Goal: Check status: Check status

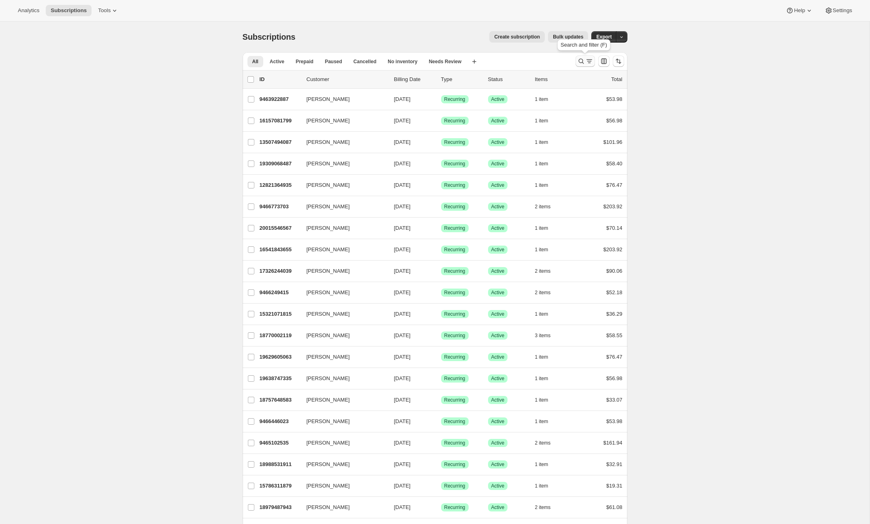
click at [580, 60] on icon "Search and filter results" at bounding box center [581, 61] width 8 height 8
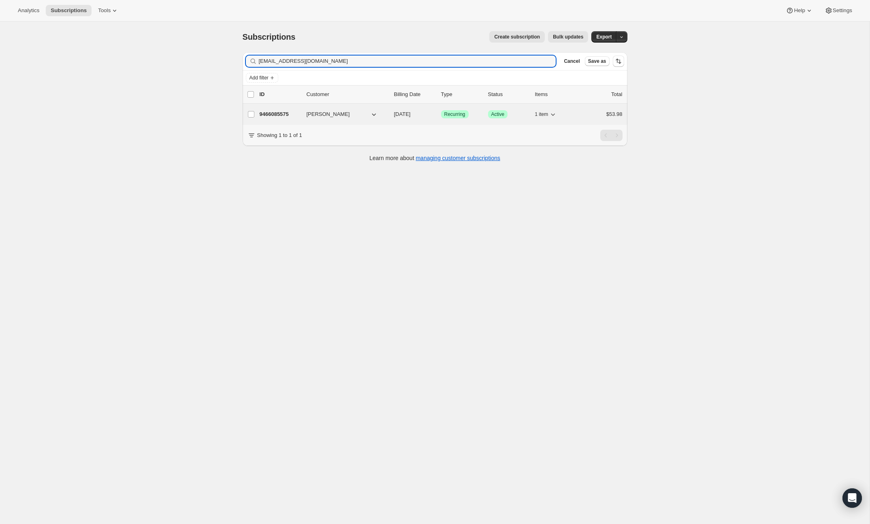
type input "fluting-treetop.0o@icloud.com"
click at [276, 113] on p "9466085575" at bounding box center [280, 114] width 40 height 8
